Goal: Task Accomplishment & Management: Complete application form

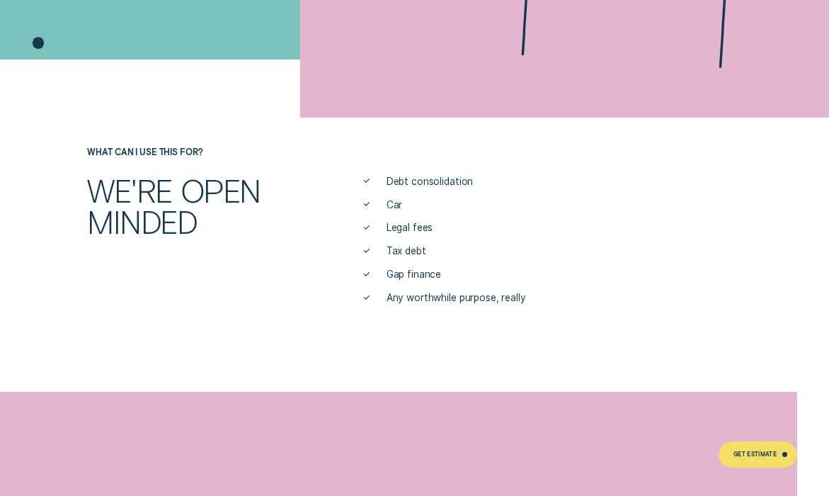
scroll to position [470, 0]
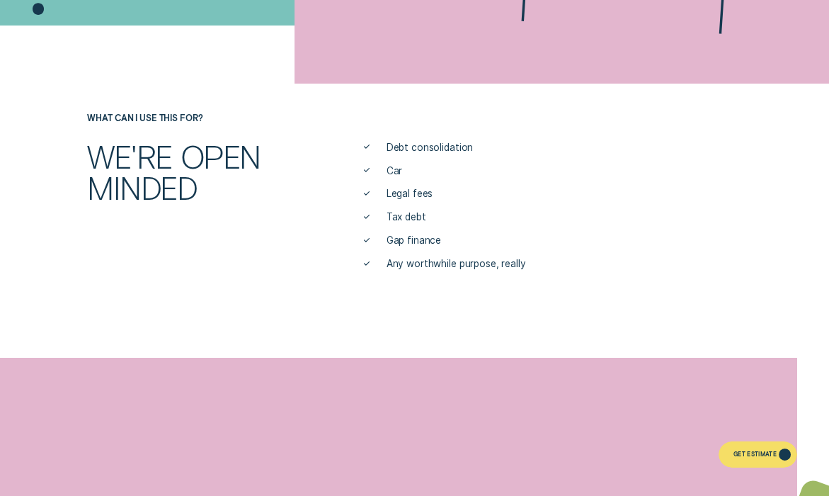
click at [761, 458] on div "Get Estimate" at bounding box center [755, 455] width 43 height 5
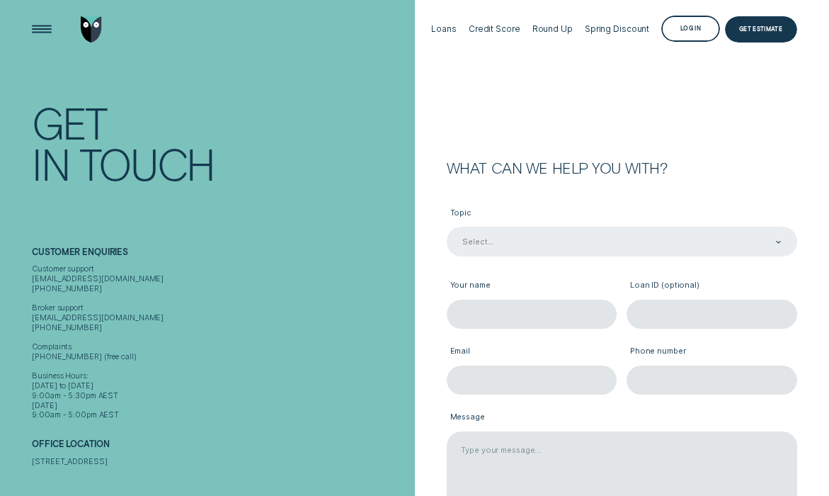
click at [550, 239] on div "Select..." at bounding box center [621, 242] width 320 height 11
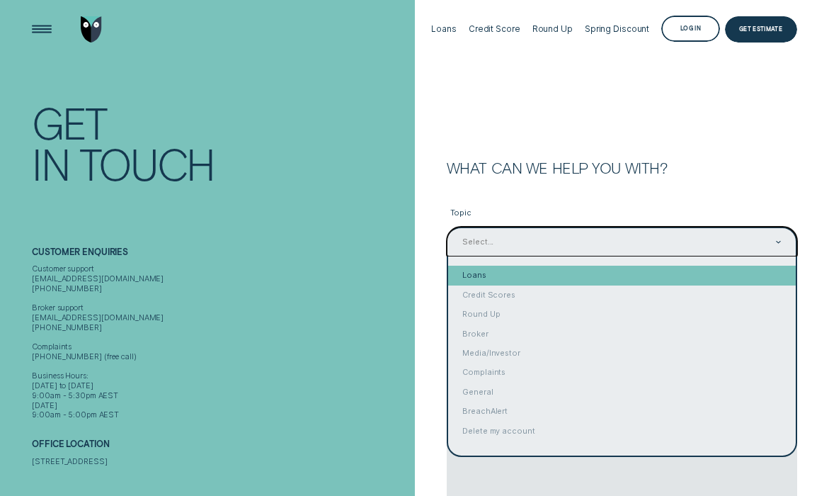
click at [493, 271] on div "Loans" at bounding box center [622, 275] width 348 height 19
type input "Loans"
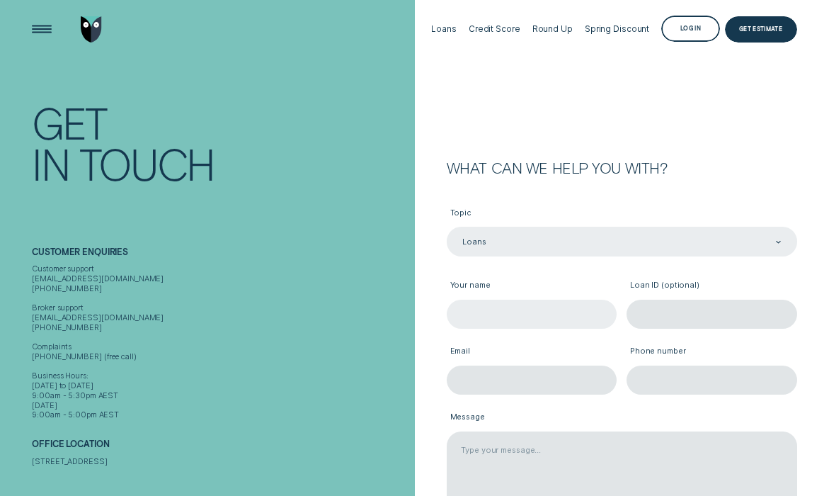
click at [486, 310] on input "Your name" at bounding box center [532, 314] width 171 height 29
type input "[PERSON_NAME]"
type input "[EMAIL_ADDRESS][DOMAIN_NAME]"
type input "0431688909"
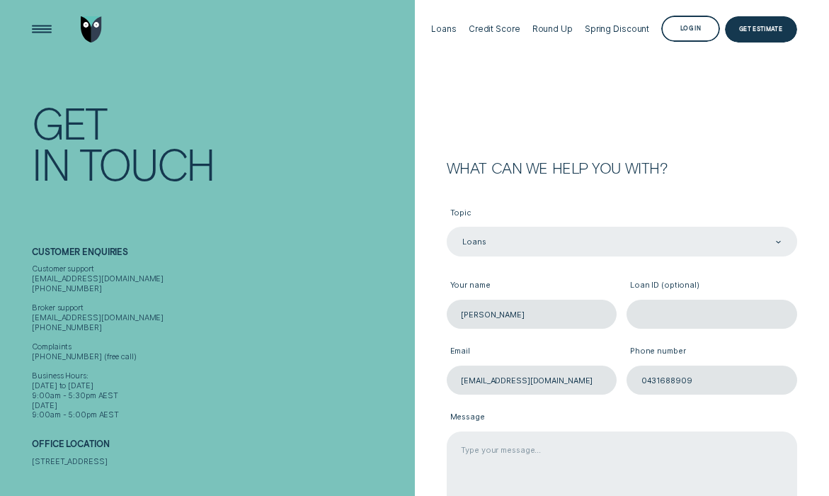
click at [516, 455] on textarea "Message" at bounding box center [622, 477] width 351 height 93
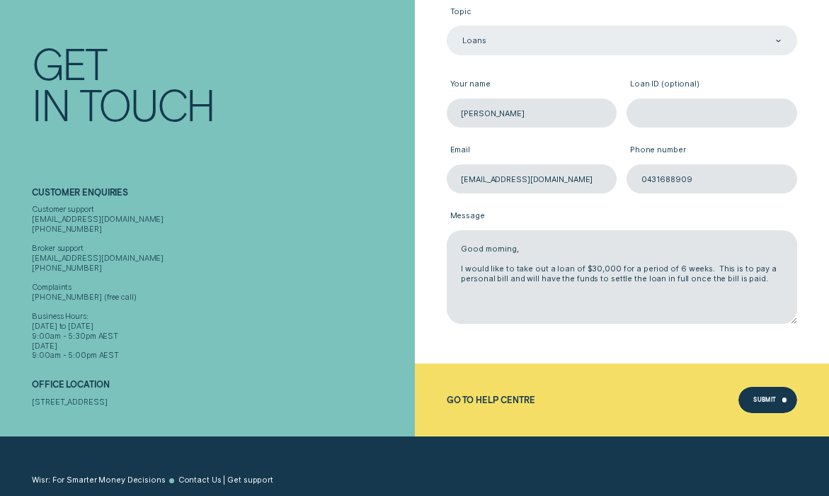
scroll to position [202, 0]
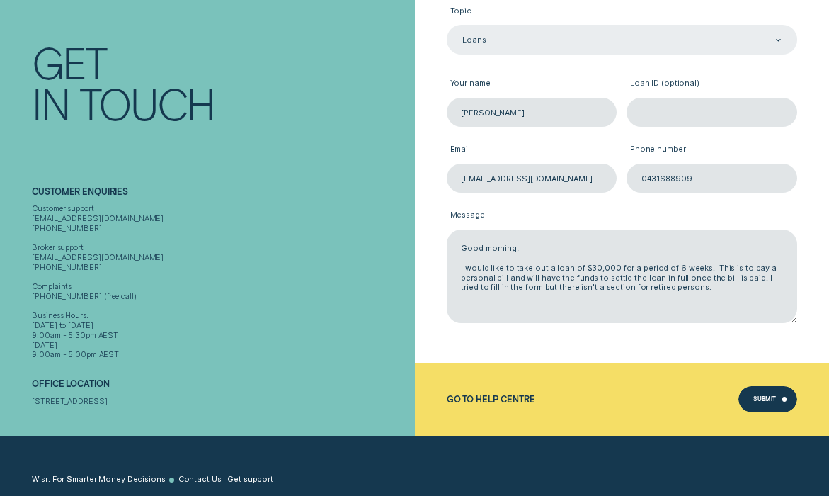
type textarea "Good morning, I would like to take out a loan of $30,000 for a period of 6 week…"
